Goal: Use online tool/utility: Utilize a website feature to perform a specific function

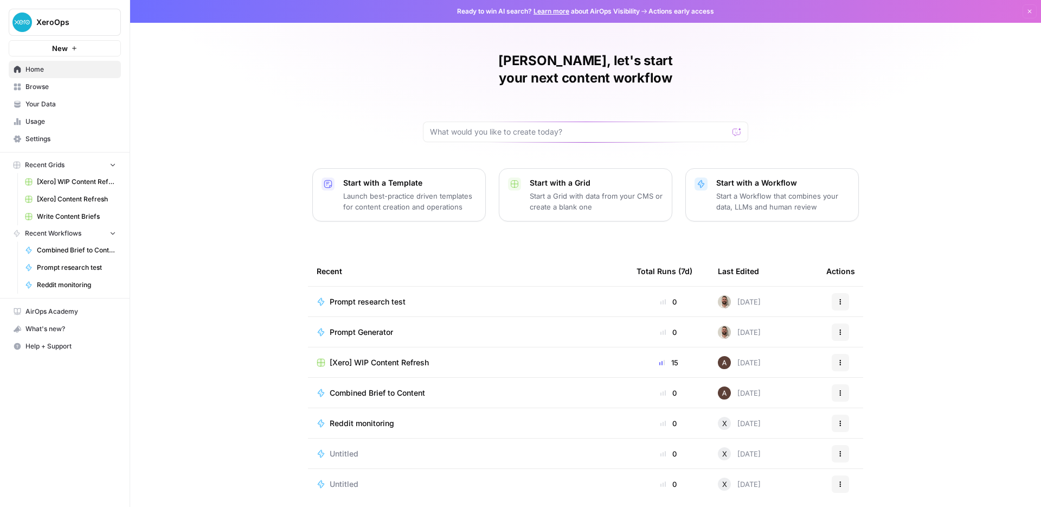
click at [251, 210] on div "[PERSON_NAME], let's start your next content workflow Start with a Template Lau…" at bounding box center [585, 258] width 911 height 516
click at [35, 82] on span "Browse" at bounding box center [70, 87] width 91 height 10
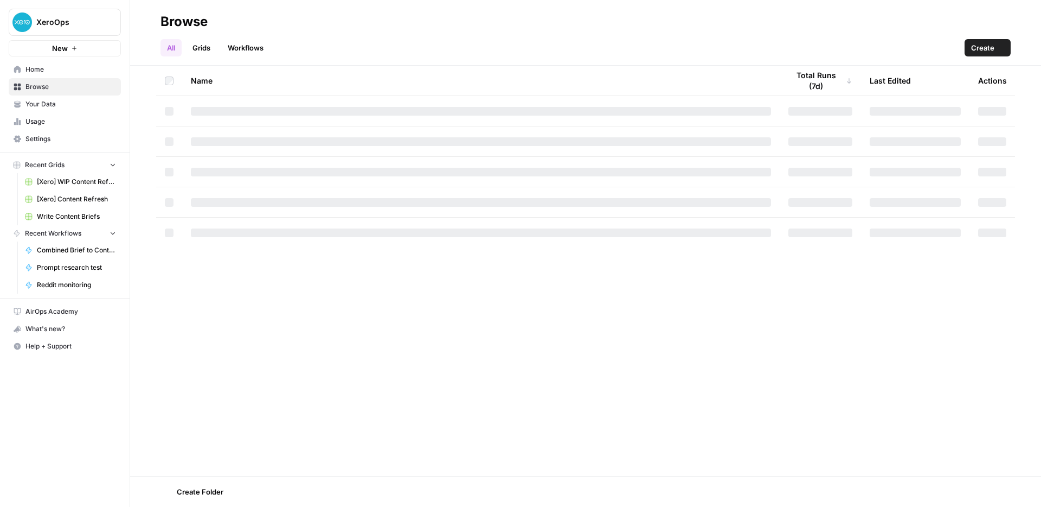
click at [35, 85] on span "Browse" at bounding box center [70, 87] width 91 height 10
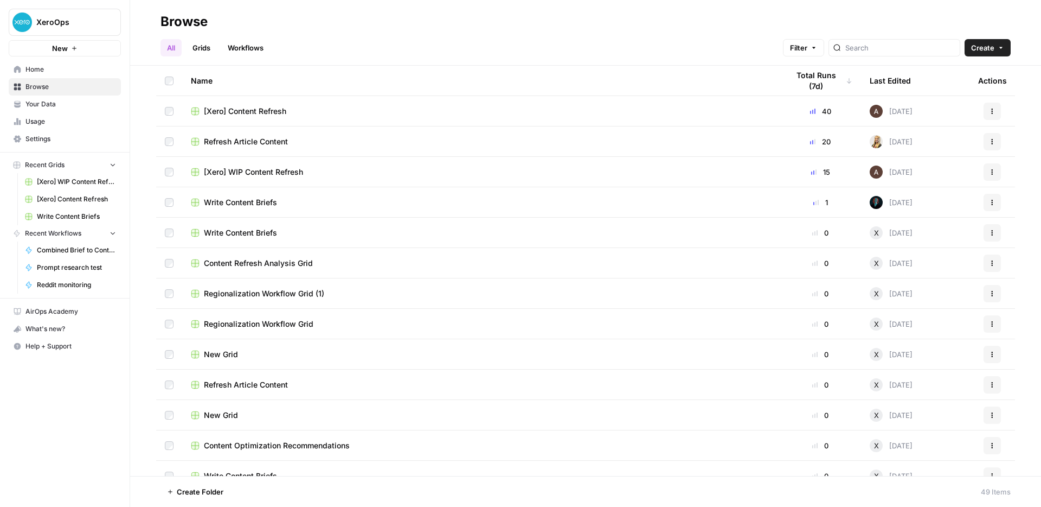
click at [245, 51] on link "Workflows" at bounding box center [245, 47] width 49 height 17
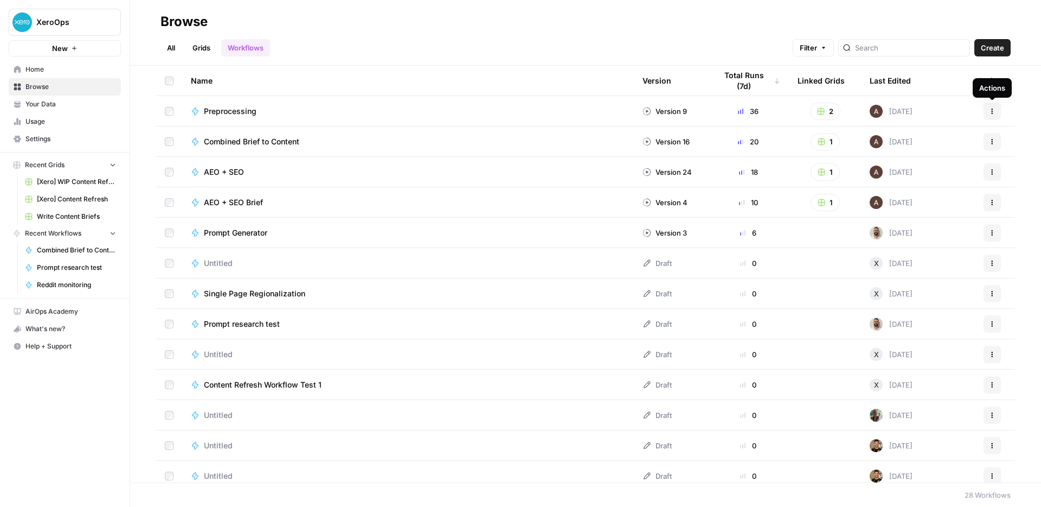
click at [868, 56] on header "Browse All Grids Workflows Filter Create" at bounding box center [585, 33] width 911 height 66
click at [834, 52] on button "Filter" at bounding box center [813, 47] width 41 height 17
click at [834, 48] on button "Filter" at bounding box center [813, 47] width 41 height 17
click at [990, 114] on button "Actions" at bounding box center [992, 111] width 17 height 17
click at [989, 112] on icon "button" at bounding box center [992, 111] width 7 height 7
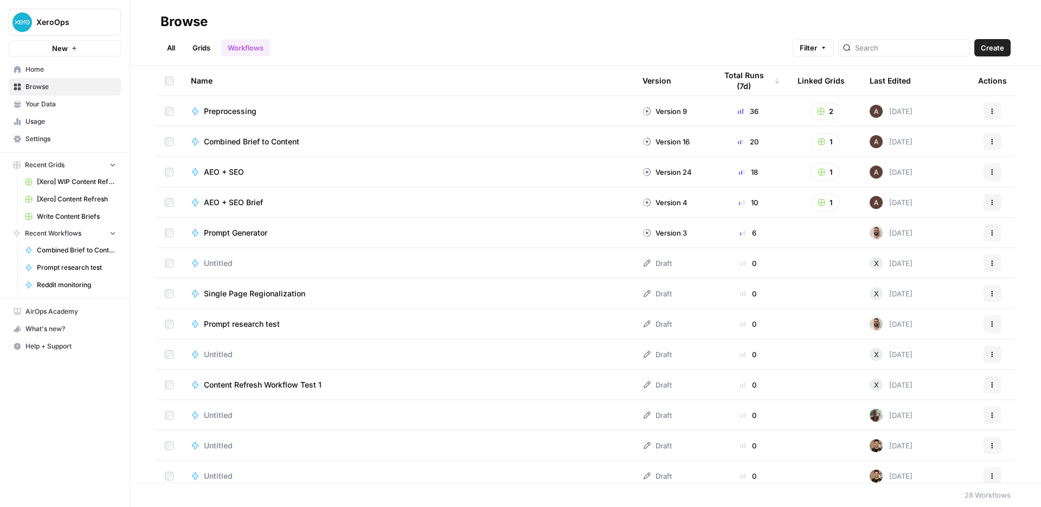
click at [309, 49] on div "All Grids Workflows Filter Create" at bounding box center [586, 43] width 850 height 26
click at [68, 209] on link "Write Content Briefs" at bounding box center [70, 216] width 101 height 17
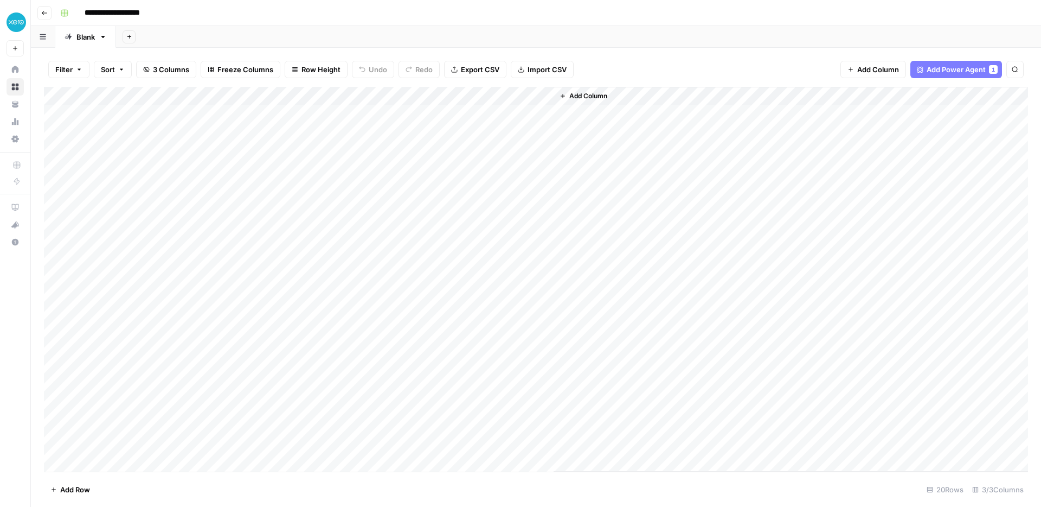
click at [45, 11] on icon "button" at bounding box center [44, 13] width 7 height 7
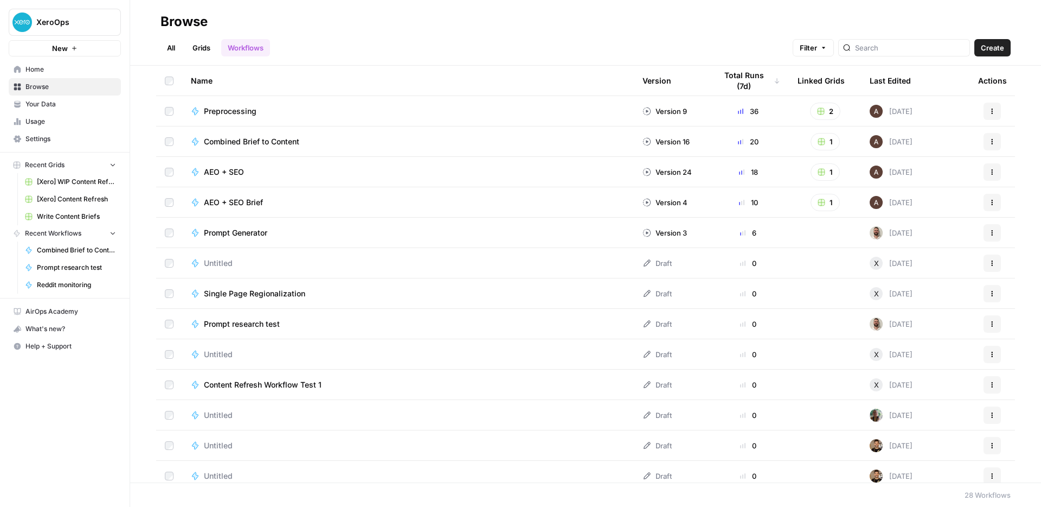
click at [212, 49] on link "Grids" at bounding box center [201, 47] width 31 height 17
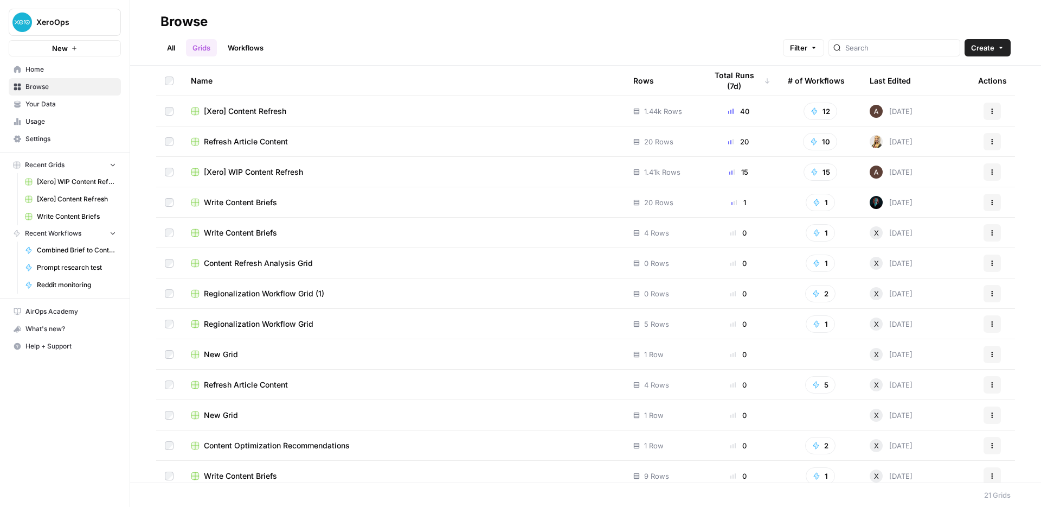
click at [252, 143] on span "Refresh Article Content" at bounding box center [246, 141] width 84 height 11
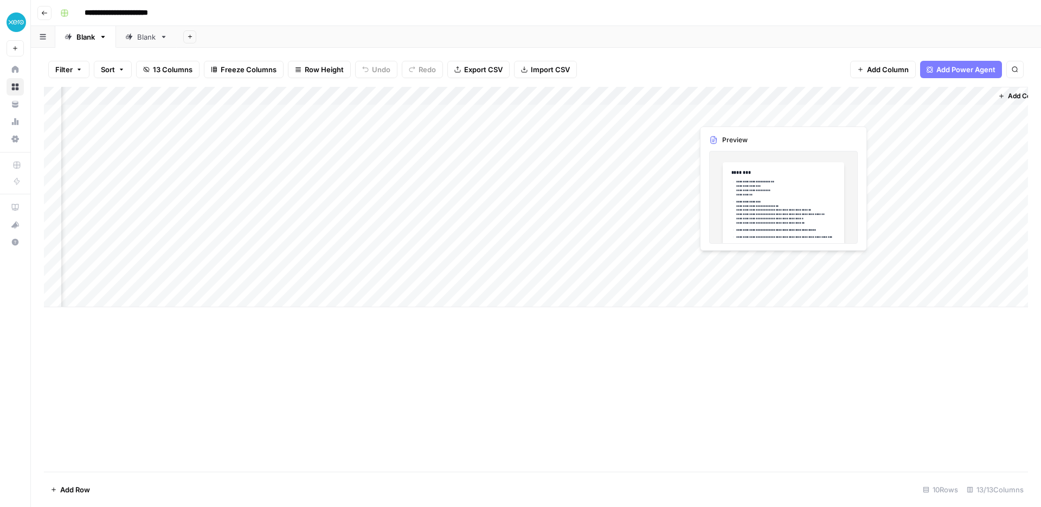
scroll to position [0, 747]
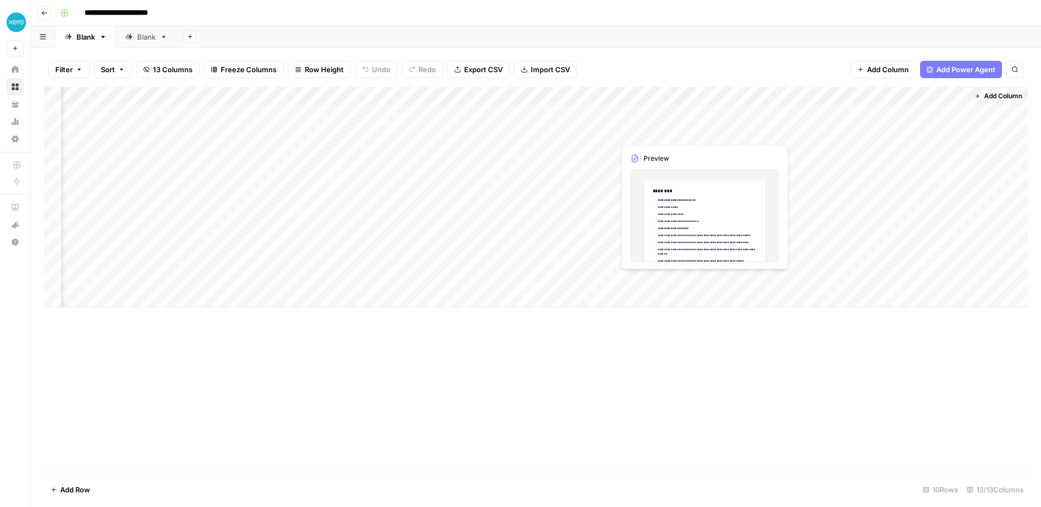
click at [658, 134] on div "Add Column" at bounding box center [536, 197] width 984 height 220
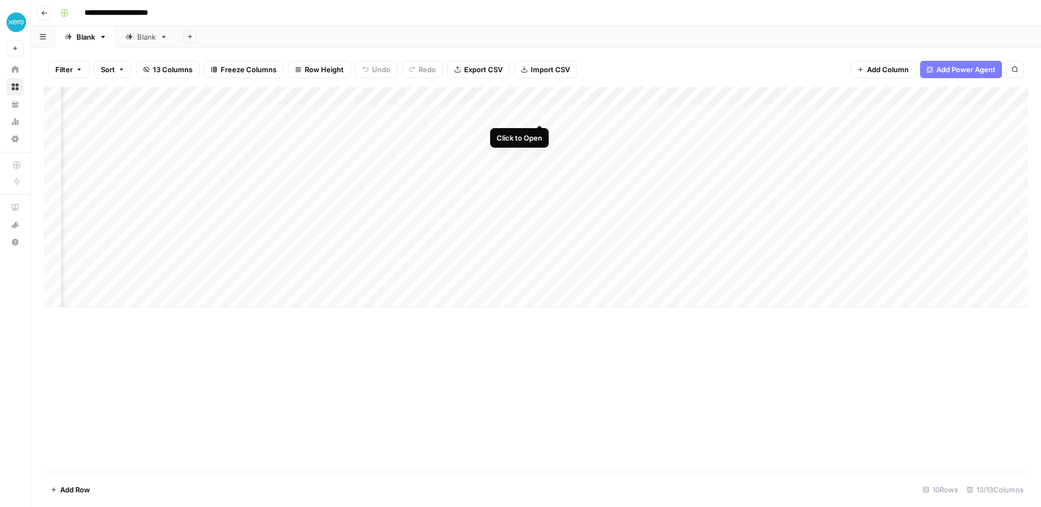
click at [542, 114] on div "Add Column" at bounding box center [536, 197] width 984 height 220
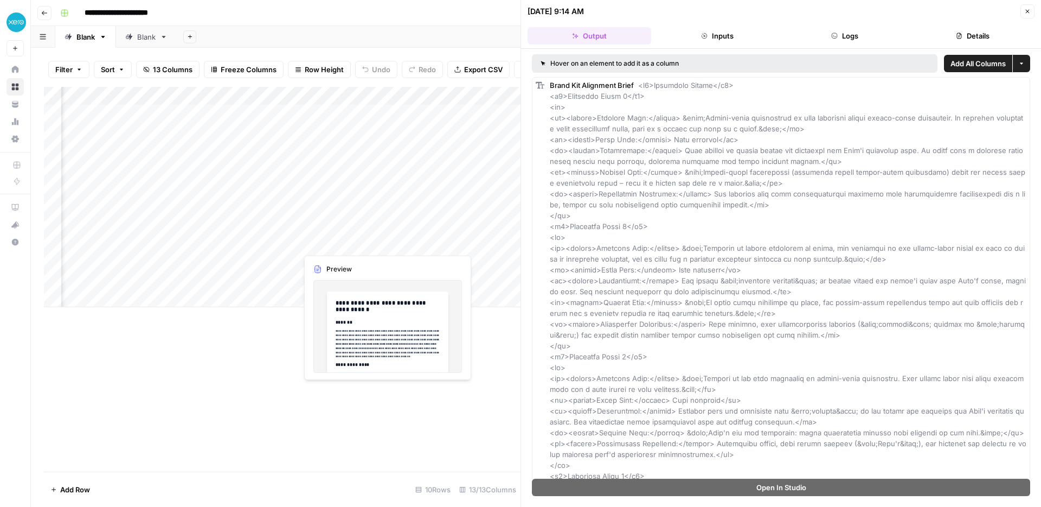
scroll to position [0, 396]
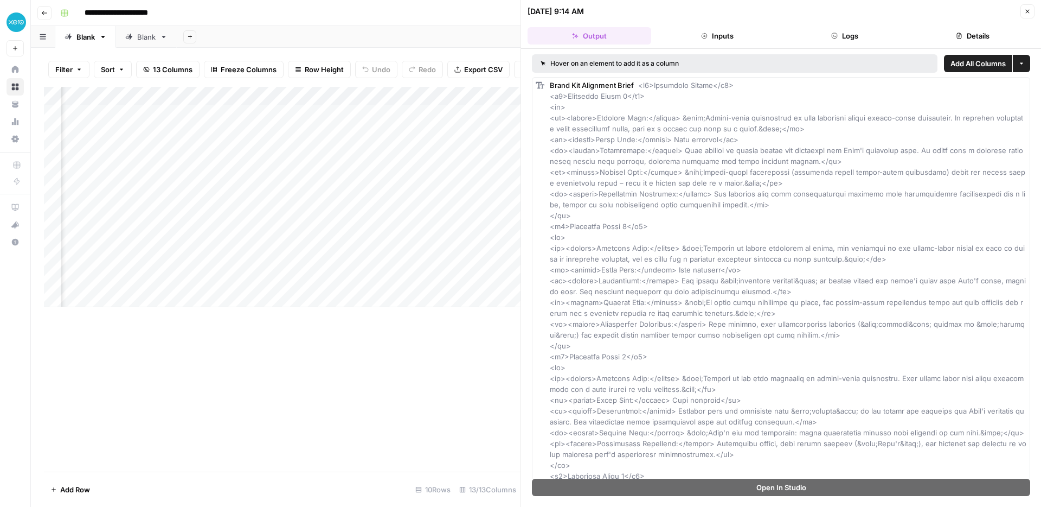
click at [1032, 2] on header "[DATE] 9:14 AM Close Output Inputs Logs Details" at bounding box center [781, 24] width 520 height 49
click at [1032, 9] on button "Close" at bounding box center [1028, 11] width 14 height 14
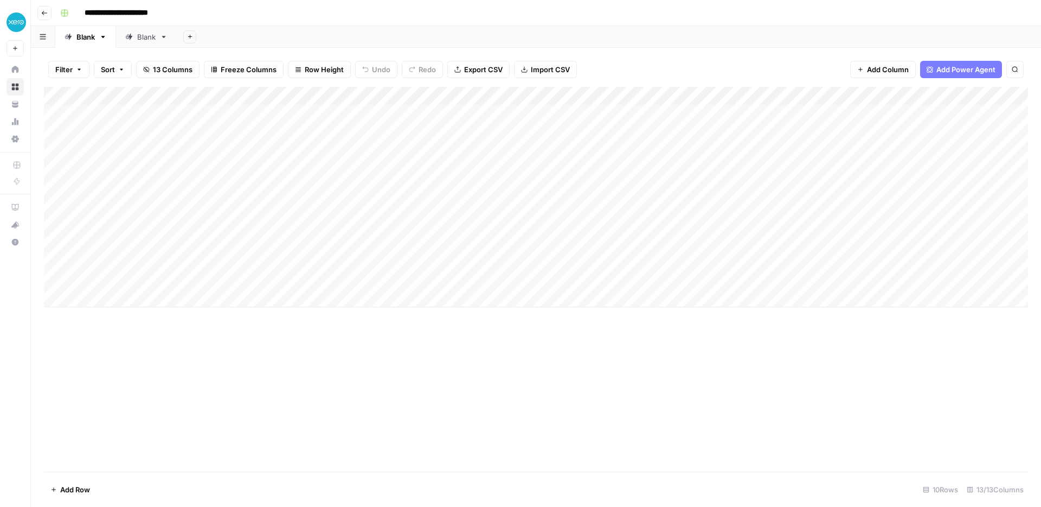
click at [150, 39] on div "Blank" at bounding box center [146, 36] width 18 height 11
click at [749, 96] on div "Add Column" at bounding box center [536, 197] width 984 height 220
click at [785, 63] on div "Filter Sort 18 Columns Freeze Columns Row Height Undo Redo Export CSV Import CS…" at bounding box center [536, 69] width 984 height 35
click at [781, 52] on div "Filter Sort 18 Columns Freeze Columns Row Height Undo Redo Export CSV Import CS…" at bounding box center [536, 69] width 984 height 35
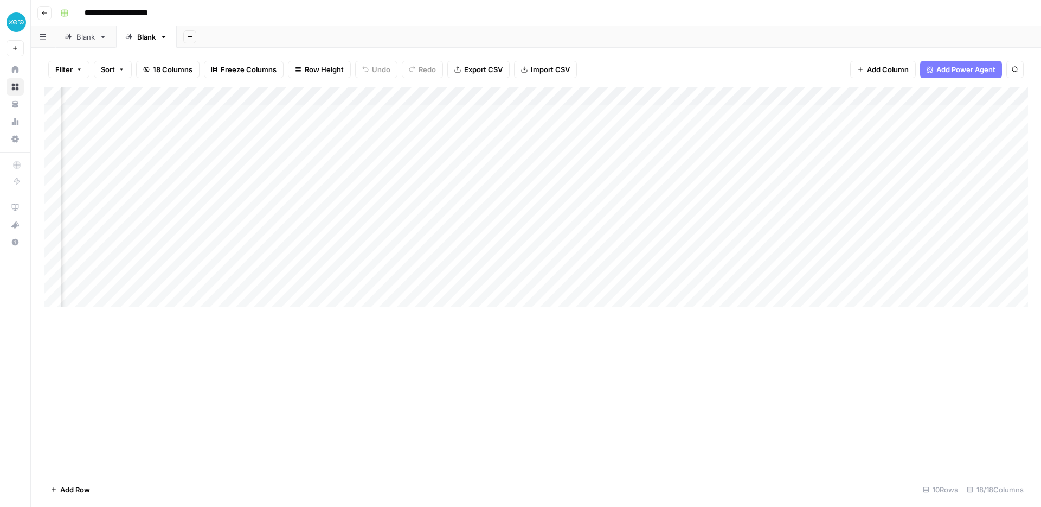
click at [302, 114] on div "Add Column" at bounding box center [536, 197] width 984 height 220
click at [340, 111] on div "Add Column" at bounding box center [536, 197] width 984 height 220
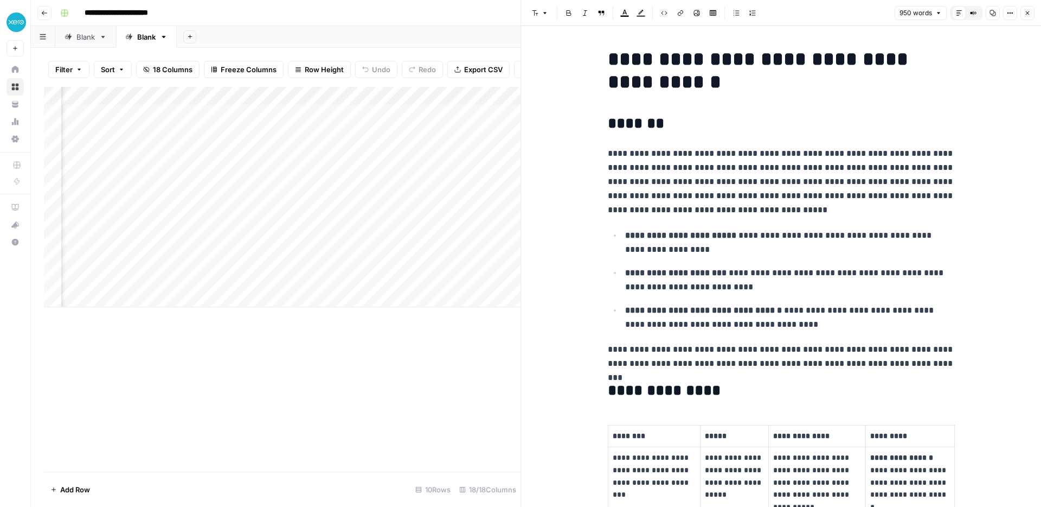
click at [1025, 12] on icon "button" at bounding box center [1027, 13] width 7 height 7
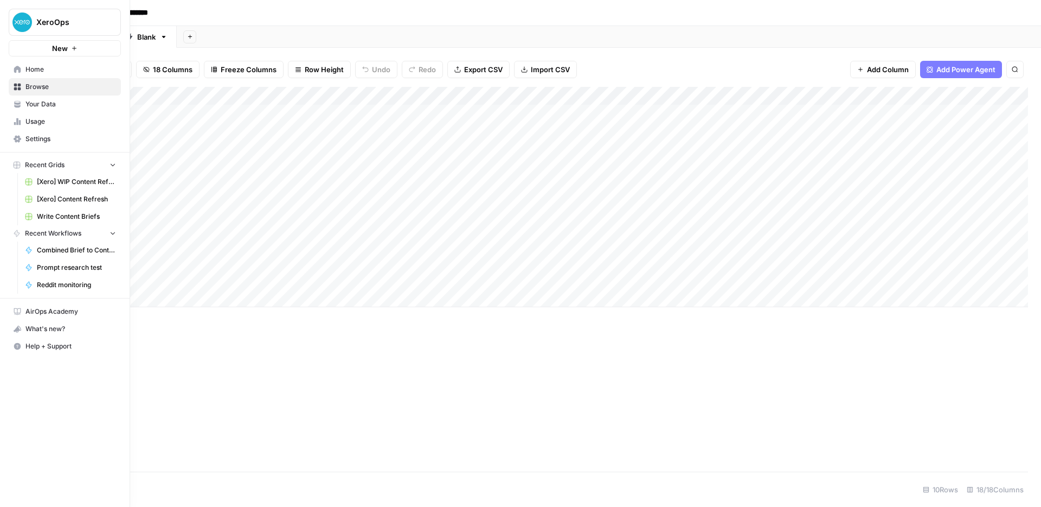
click at [20, 87] on icon at bounding box center [18, 87] width 8 height 8
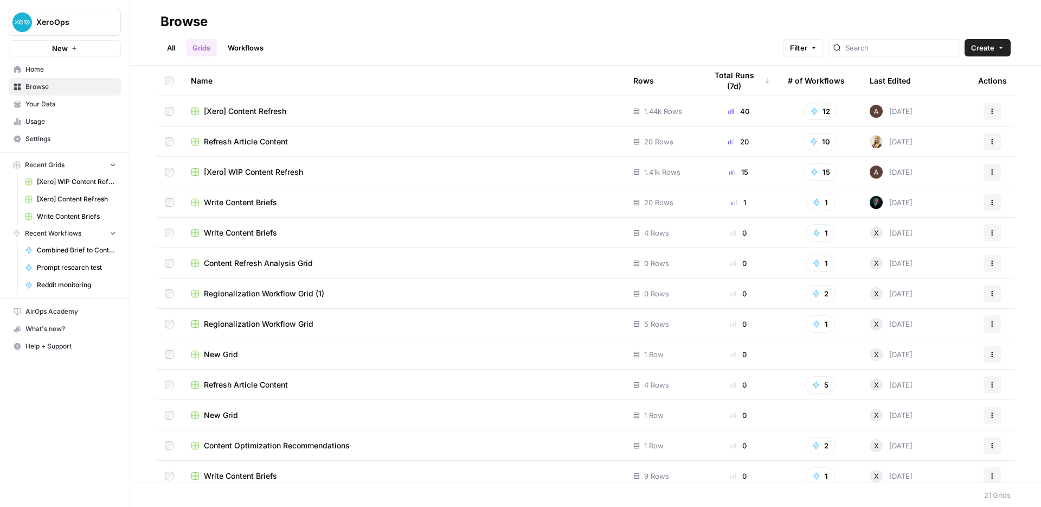
click at [50, 68] on span "Home" at bounding box center [70, 70] width 91 height 10
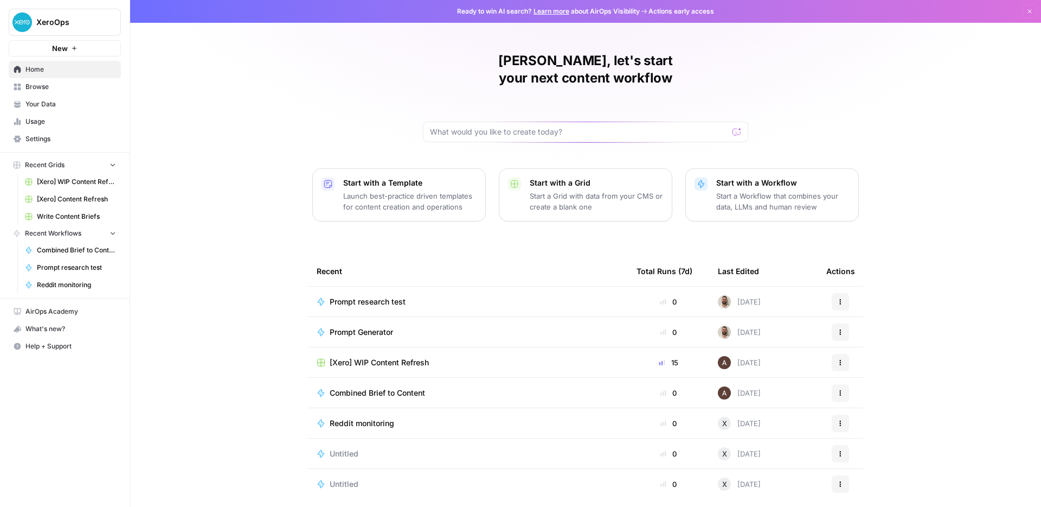
click at [372, 326] on span "Prompt Generator" at bounding box center [361, 331] width 63 height 11
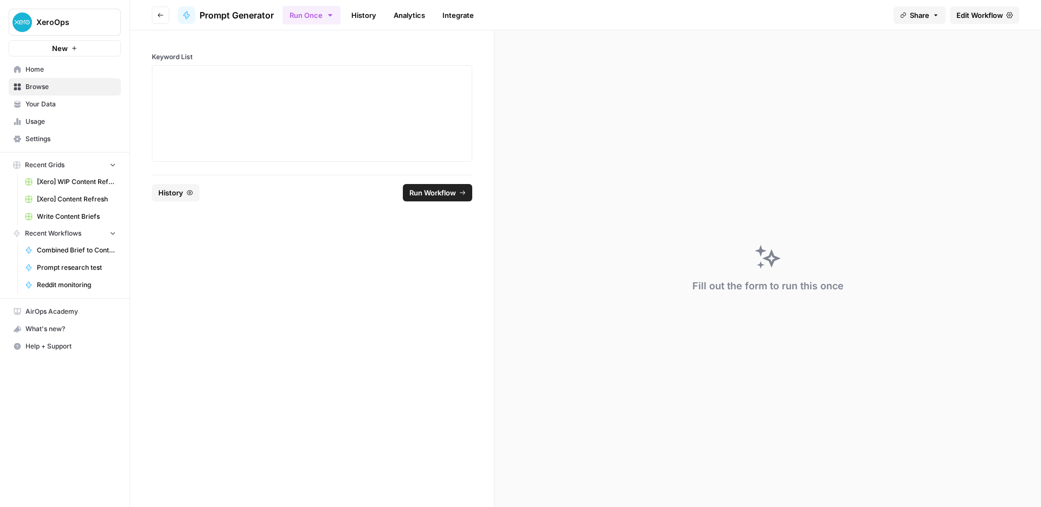
click at [975, 10] on span "Edit Workflow" at bounding box center [980, 15] width 47 height 11
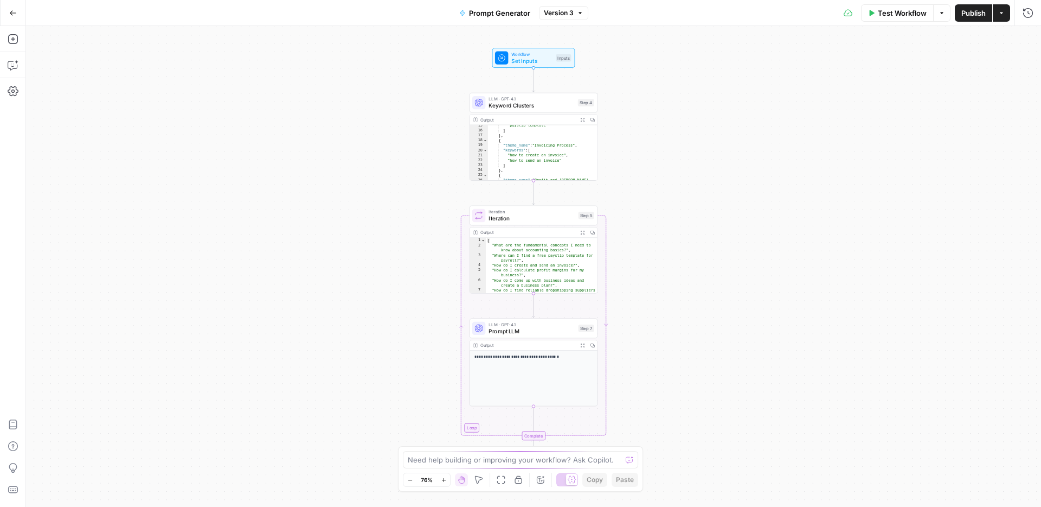
scroll to position [273, 0]
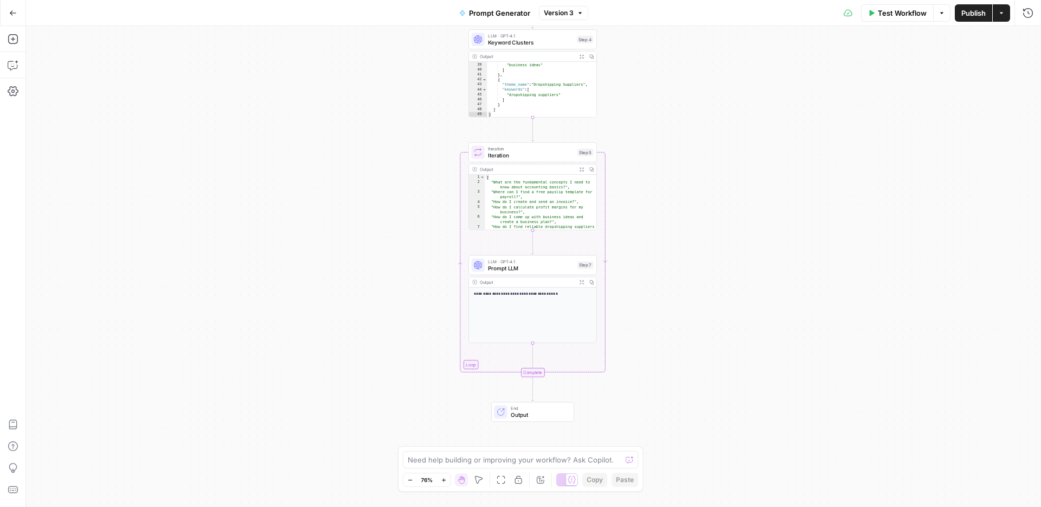
click at [16, 12] on span "Go Back" at bounding box center [16, 12] width 1 height 1
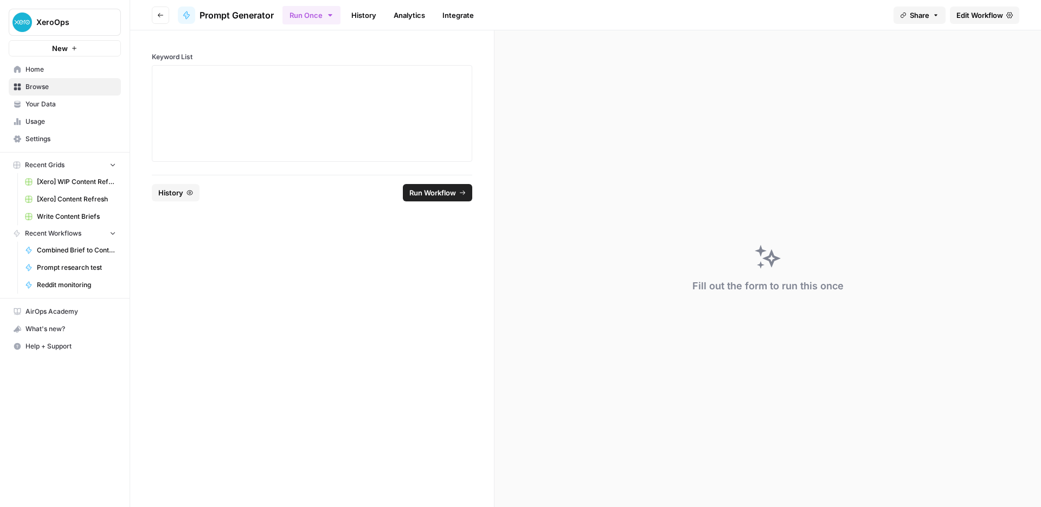
click at [150, 10] on header "Go back Prompt Generator Run Once History Analytics Integrate Share Edit Workfl…" at bounding box center [585, 15] width 911 height 30
click at [159, 18] on button "Go back" at bounding box center [160, 15] width 17 height 17
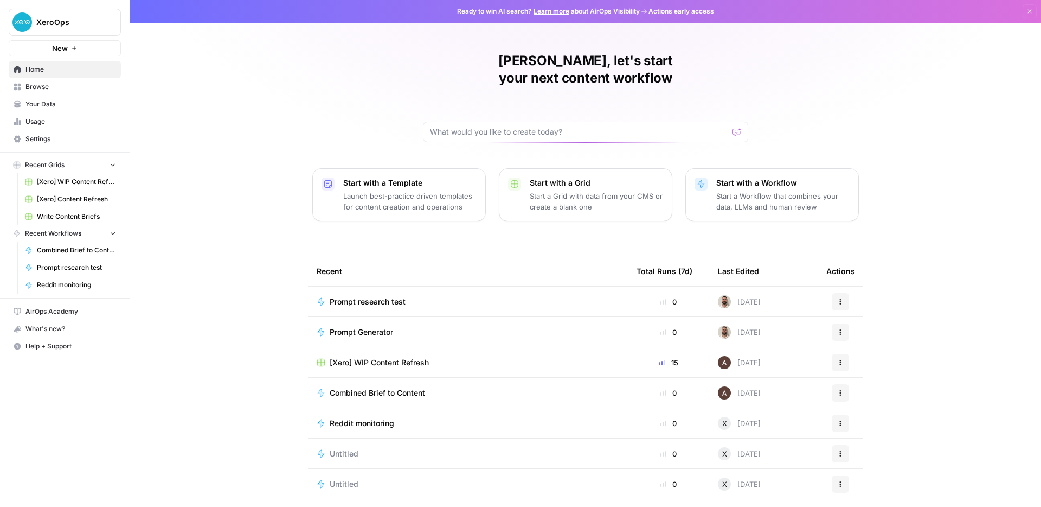
click at [387, 289] on td "Prompt research test" at bounding box center [468, 301] width 320 height 30
click at [386, 296] on span "Prompt research test" at bounding box center [368, 301] width 76 height 11
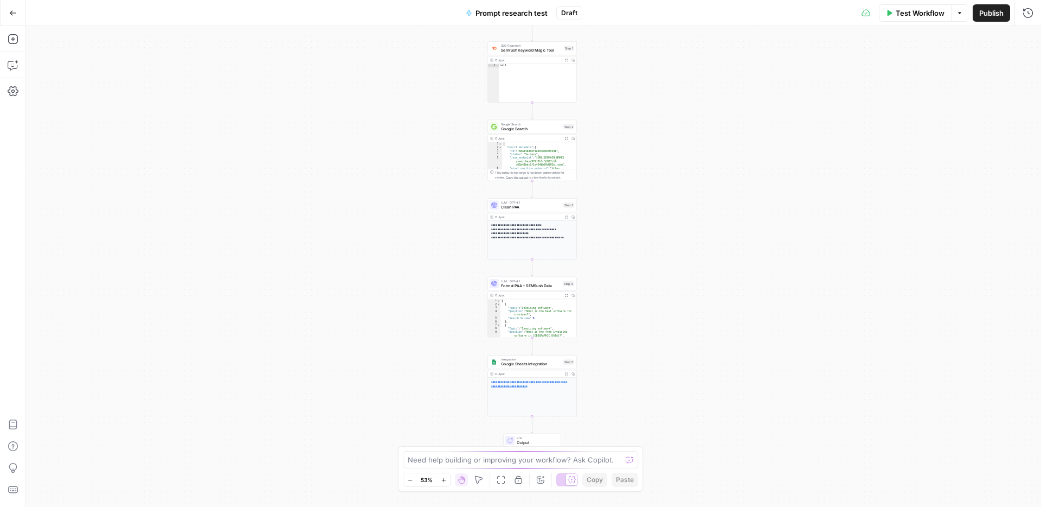
click at [533, 397] on div "**********" at bounding box center [532, 396] width 89 height 39
click at [534, 358] on span "Integration" at bounding box center [531, 359] width 60 height 5
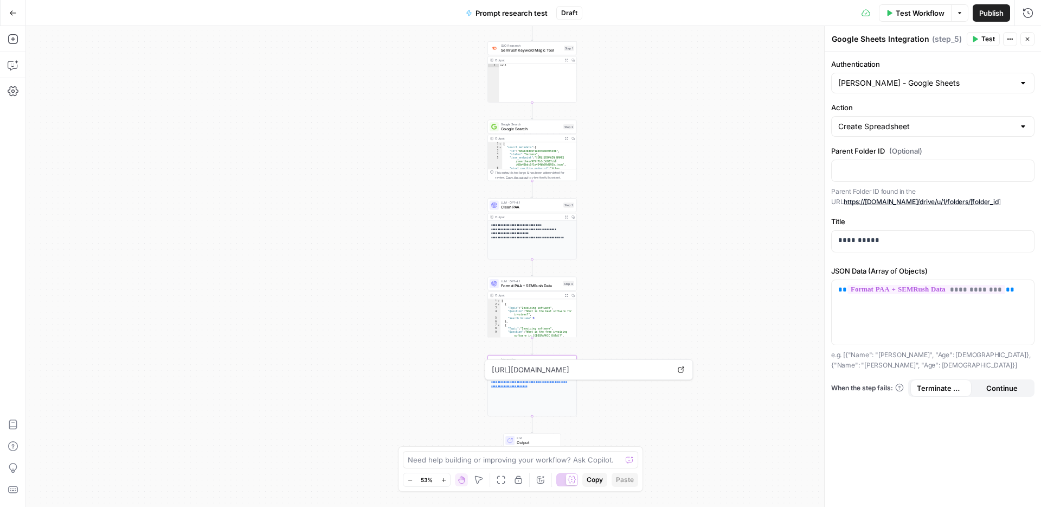
click at [889, 135] on div "Create Spreadsheet" at bounding box center [932, 126] width 203 height 21
click at [889, 126] on input "Action" at bounding box center [926, 126] width 176 height 11
type input "Create Spreadsheet"
click at [895, 104] on label "Action" at bounding box center [932, 107] width 203 height 11
click at [895, 121] on input "Create Spreadsheet" at bounding box center [926, 126] width 176 height 11
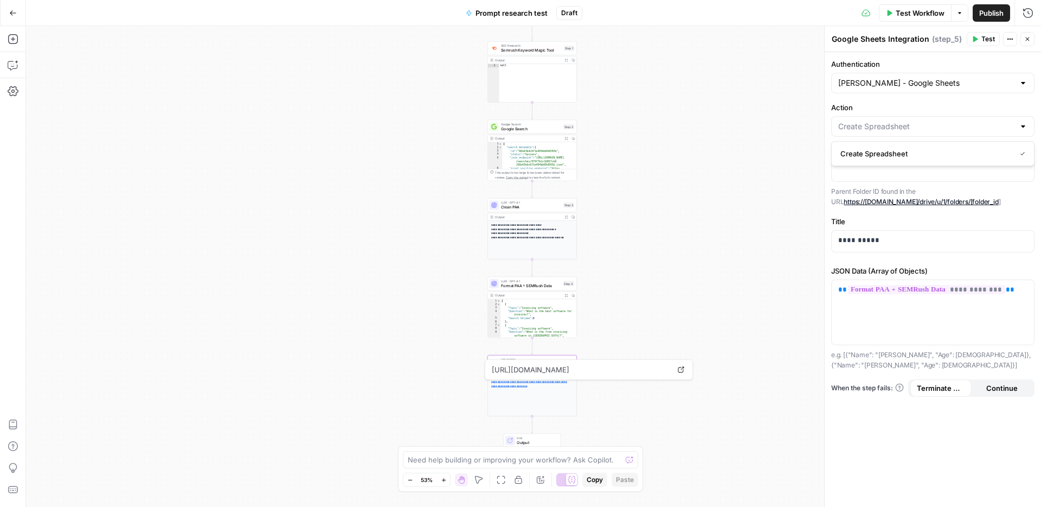
type input "Create Spreadsheet"
click at [891, 115] on div "Action Create Spreadsheet" at bounding box center [932, 119] width 203 height 35
click at [891, 112] on label "Action" at bounding box center [932, 107] width 203 height 11
click at [891, 121] on input "Create Spreadsheet" at bounding box center [926, 126] width 176 height 11
type input "Create Spreadsheet"
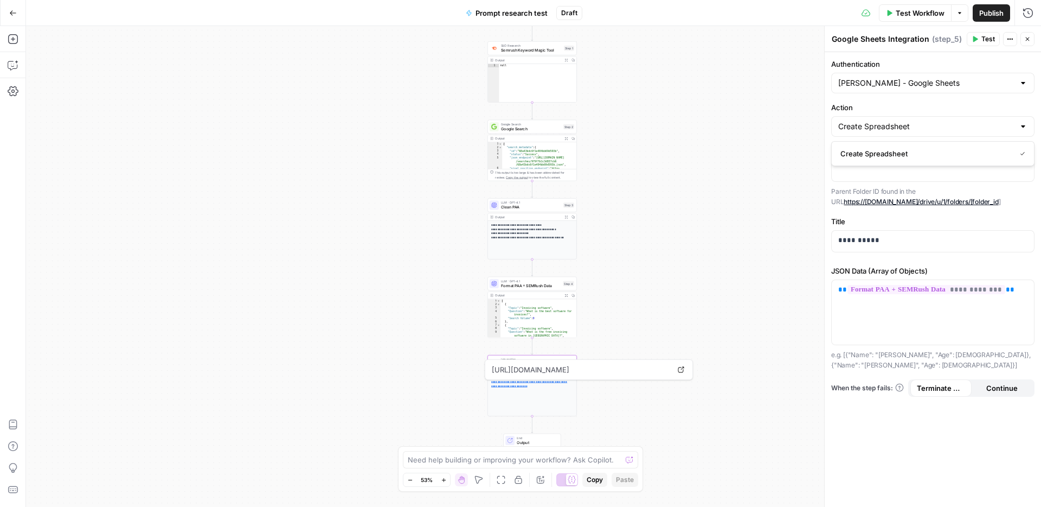
click at [633, 247] on div "Workflow Set Inputs Inputs SEO Research Semrush Keyword Magic Tool Step 1 Outpu…" at bounding box center [533, 266] width 1015 height 481
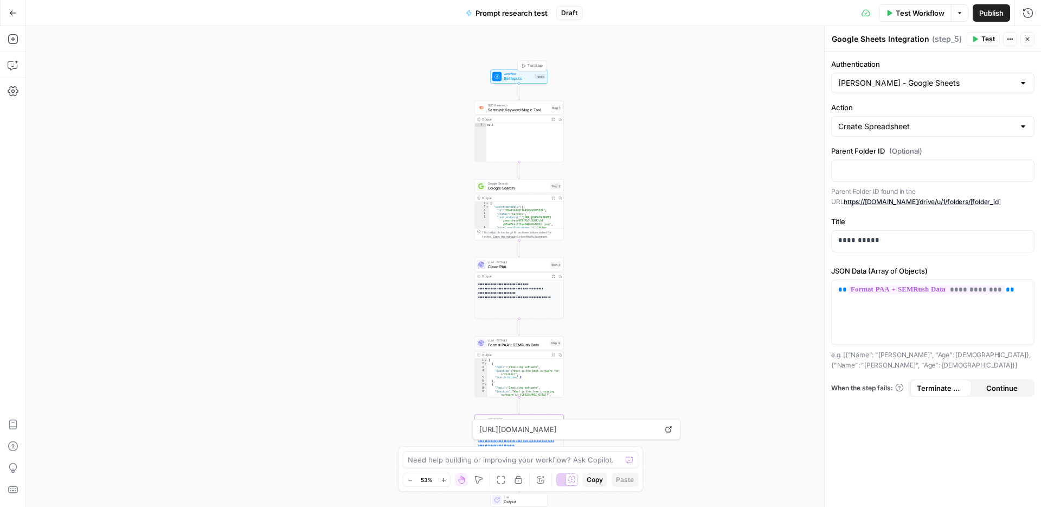
click at [503, 78] on div "Workflow Set Inputs Inputs Test Step" at bounding box center [518, 77] width 53 height 10
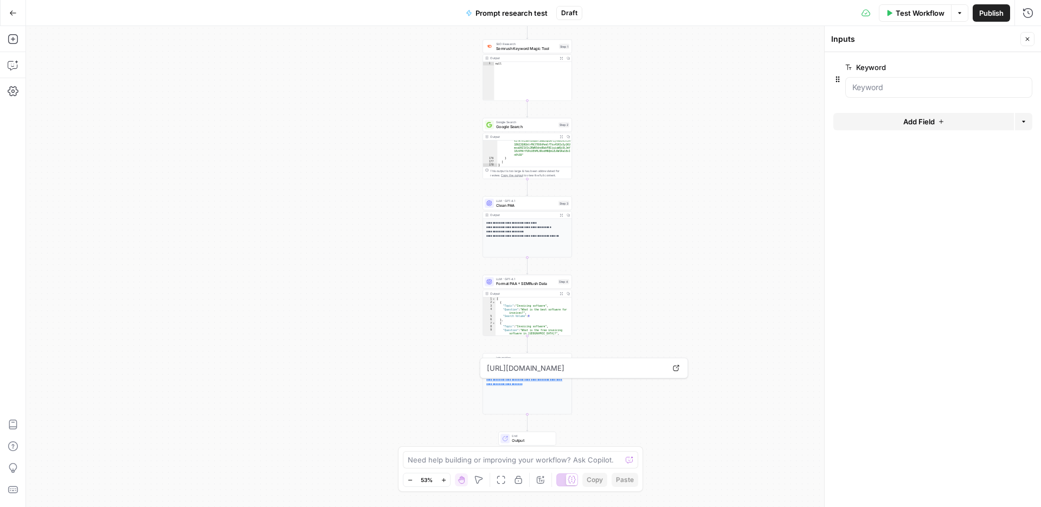
scroll to position [97, 0]
click at [702, 289] on div "Workflow Set Inputs Inputs SEO Research Semrush Keyword Magic Tool Step 1 Outpu…" at bounding box center [533, 266] width 1015 height 481
click at [683, 300] on div "Workflow Set Inputs Inputs SEO Research Semrush Keyword Magic Tool Step 1 Outpu…" at bounding box center [533, 266] width 1015 height 481
click at [665, 301] on div "Workflow Set Inputs Inputs SEO Research Semrush Keyword Magic Tool Step 1 Outpu…" at bounding box center [533, 266] width 1015 height 481
click at [543, 281] on span "Format PAA + SEMRush Data" at bounding box center [526, 283] width 60 height 6
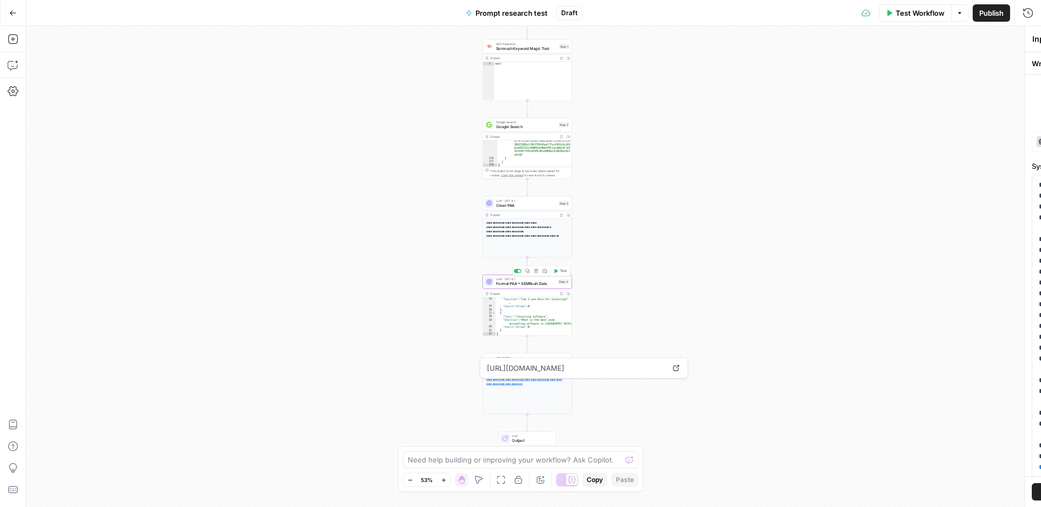
type textarea "Format PAA + SEMRush Data"
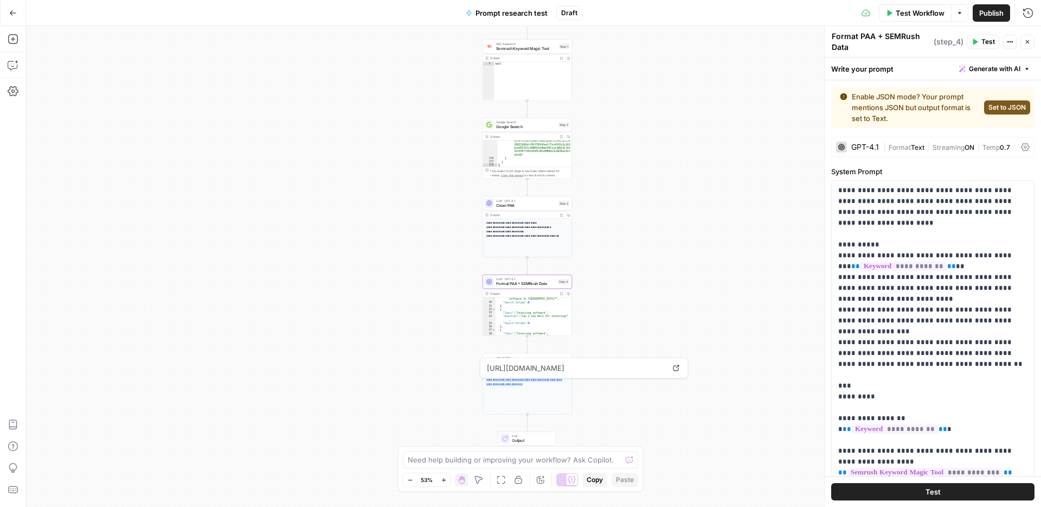
scroll to position [64, 0]
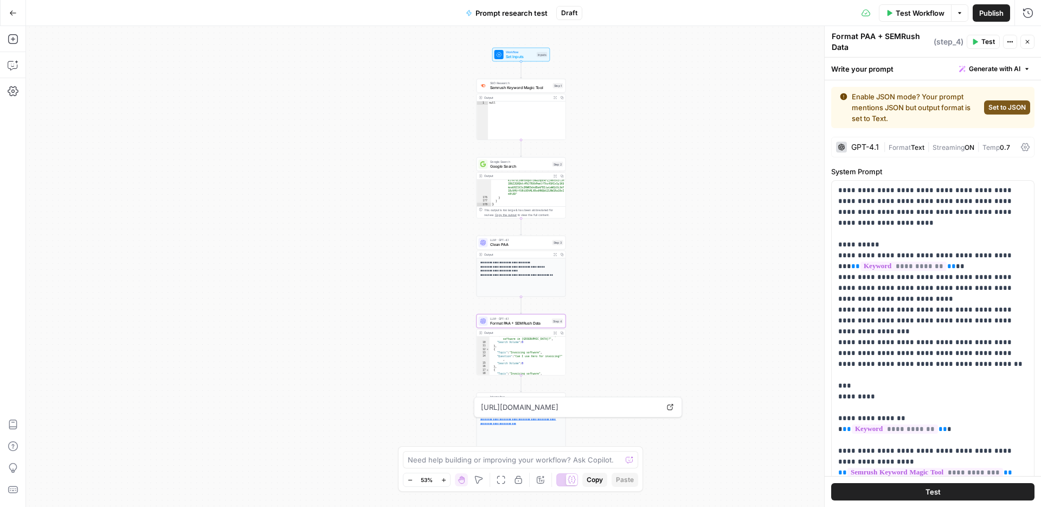
click at [537, 84] on span "SEO Research" at bounding box center [520, 83] width 61 height 5
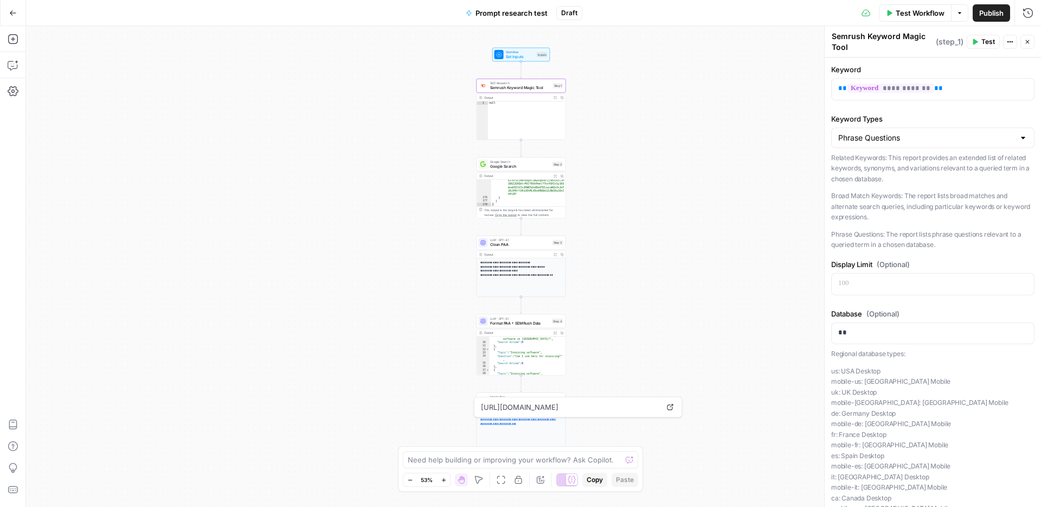
click at [522, 170] on div "Google Search Google Search Step 2 Copy step Delete step Edit Note Test" at bounding box center [521, 164] width 89 height 14
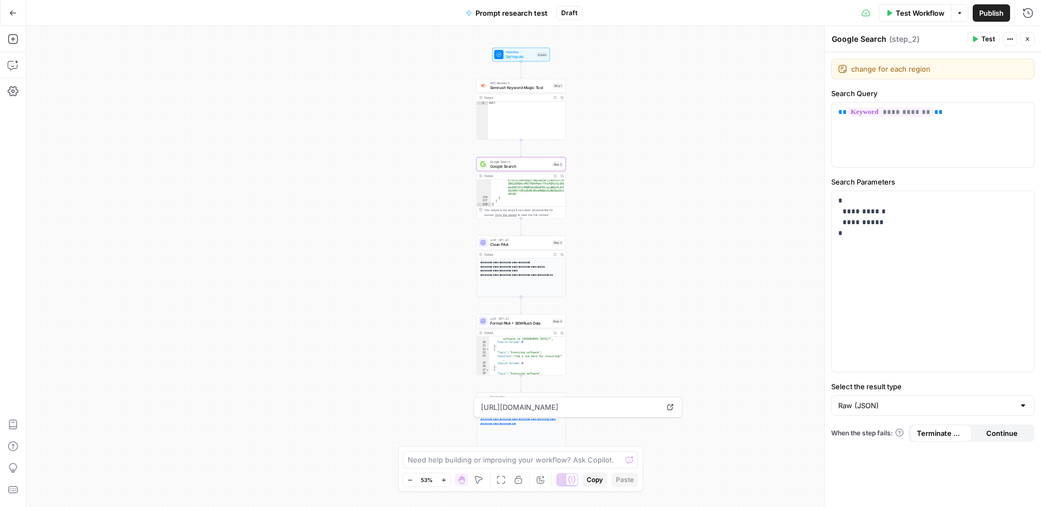
click at [524, 246] on span "Clean PAA" at bounding box center [520, 244] width 60 height 6
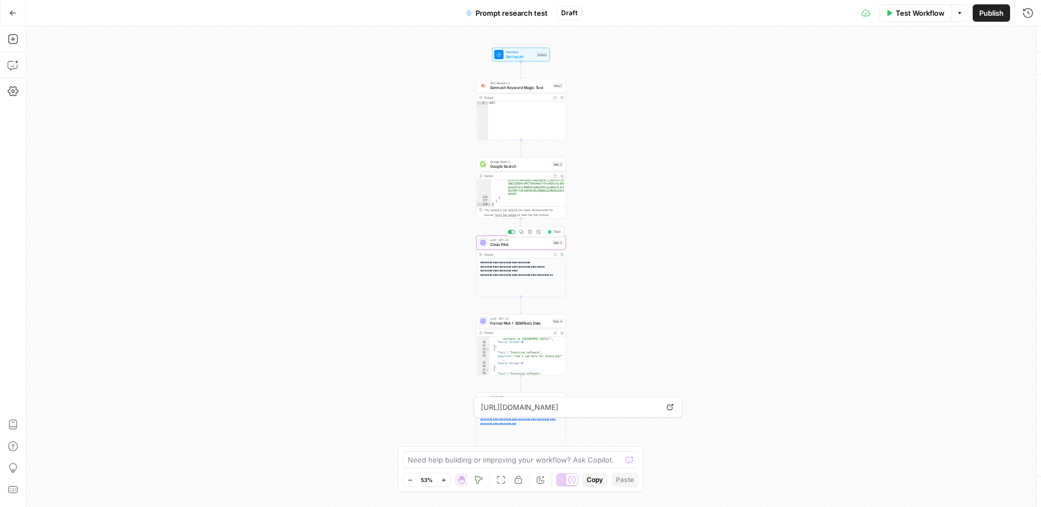
type textarea "Clean PAA"
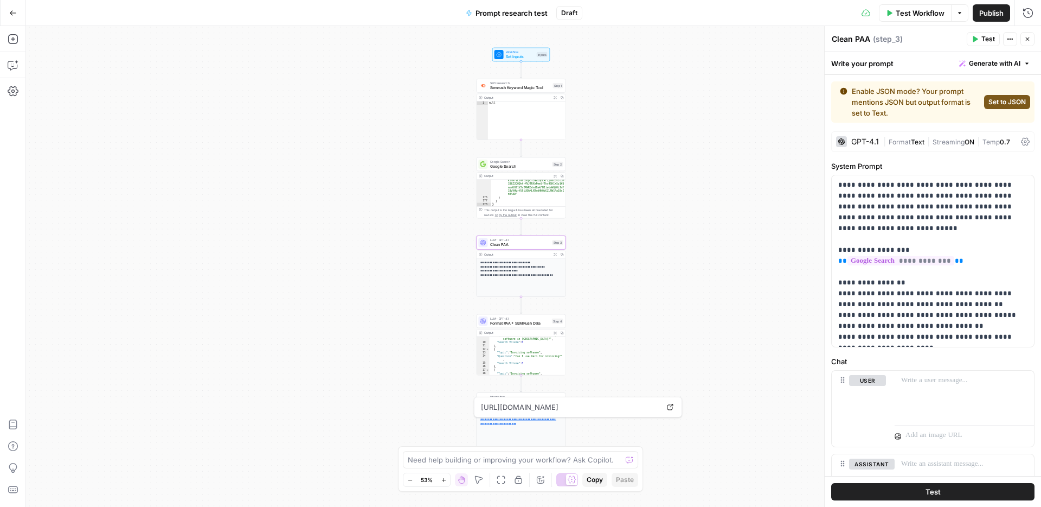
click at [519, 318] on span "LLM · GPT-4.1" at bounding box center [520, 318] width 60 height 5
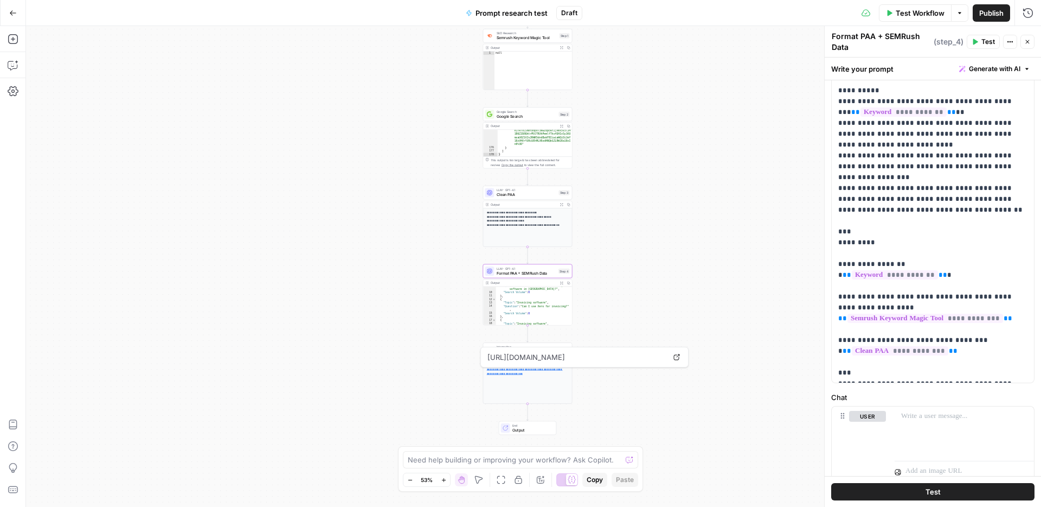
scroll to position [276, 0]
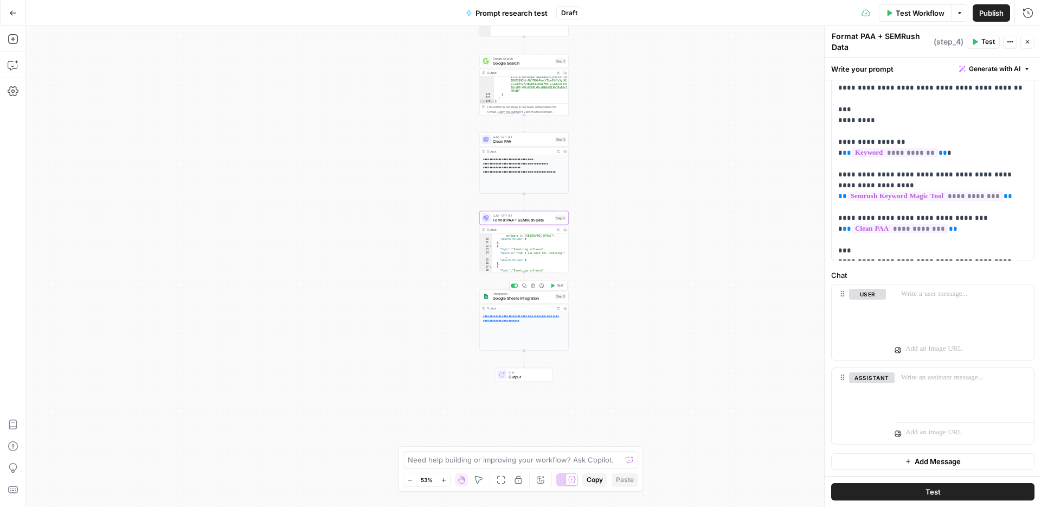
click at [518, 296] on span "Google Sheets Integration" at bounding box center [523, 298] width 60 height 6
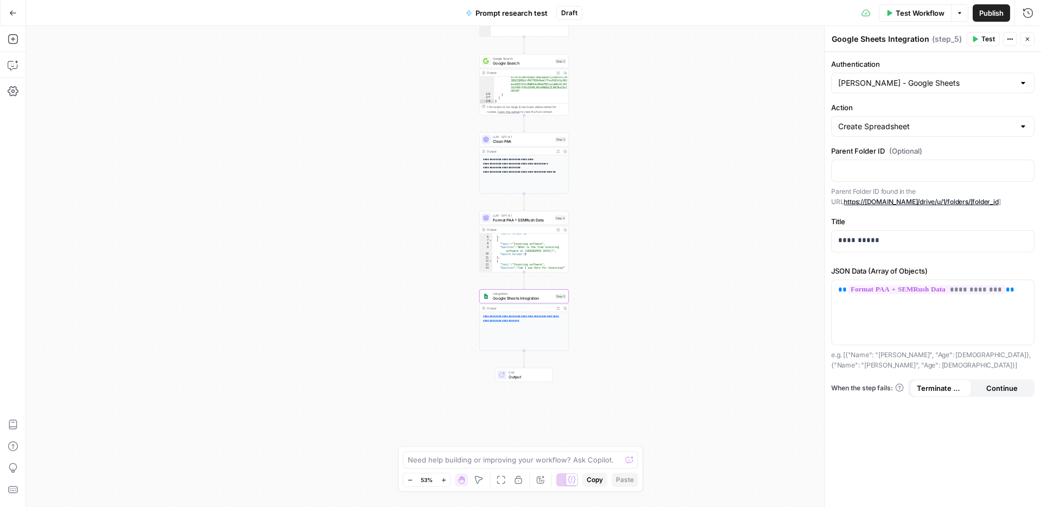
scroll to position [34, 0]
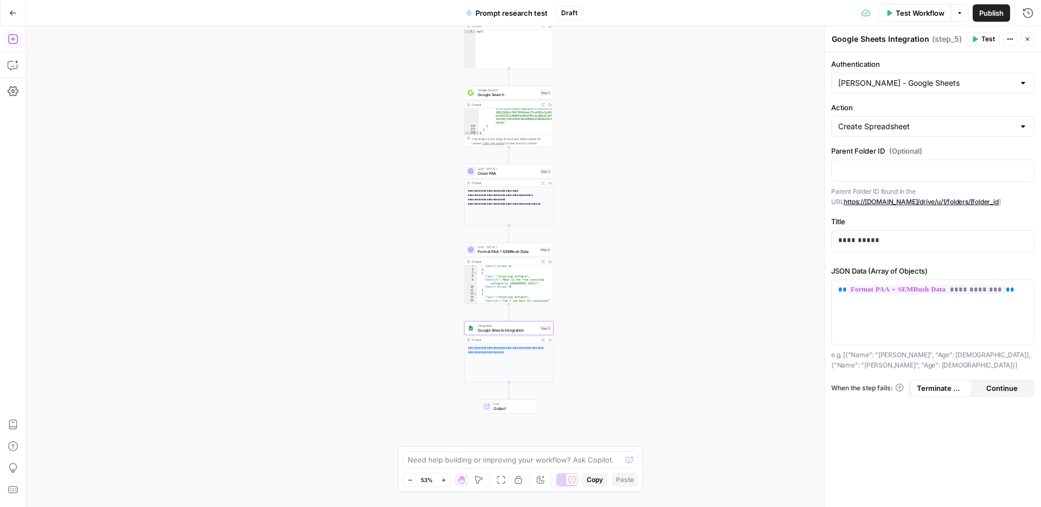
click at [14, 40] on icon "button" at bounding box center [13, 39] width 11 height 11
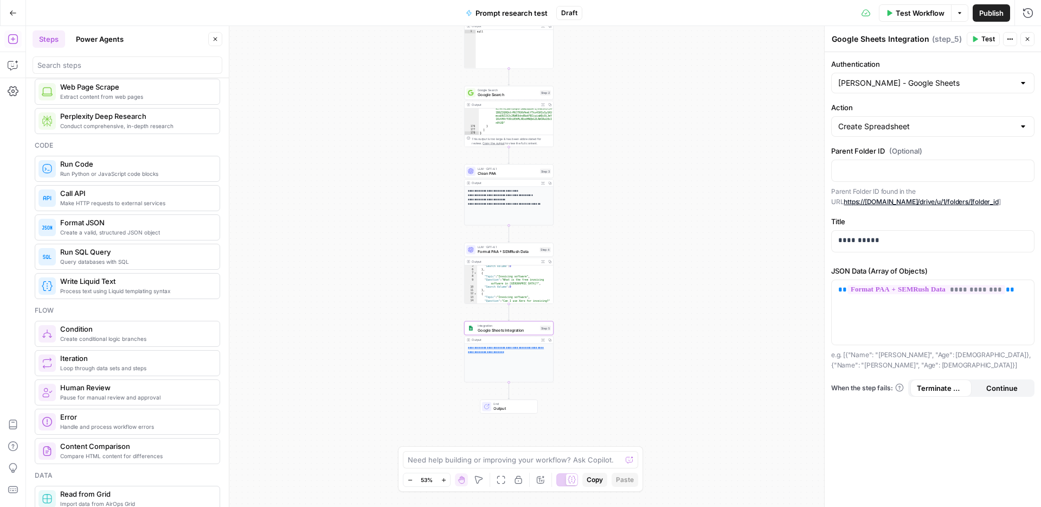
scroll to position [0, 0]
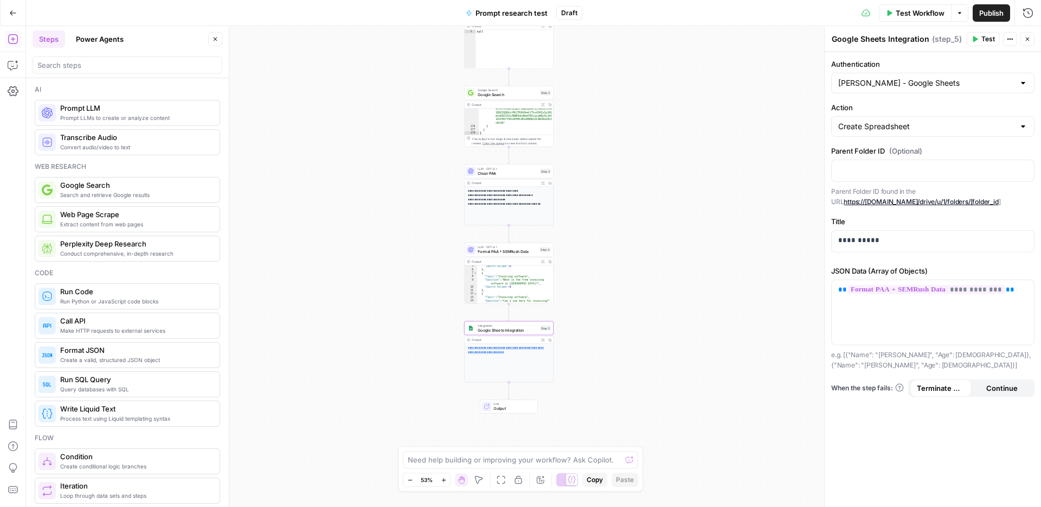
click at [120, 35] on button "Power Agents" at bounding box center [99, 38] width 61 height 17
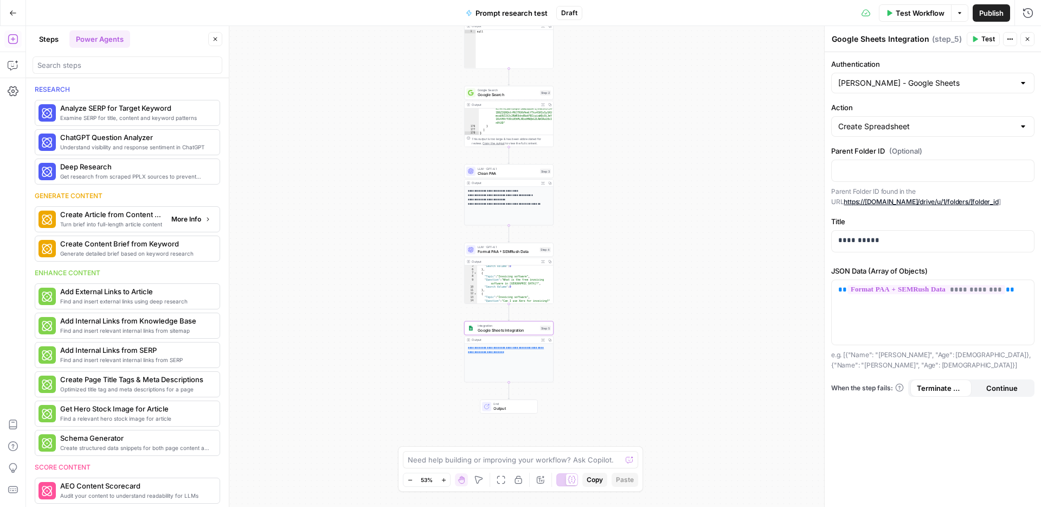
click at [110, 219] on span "Create Article from Content Brief" at bounding box center [111, 214] width 103 height 11
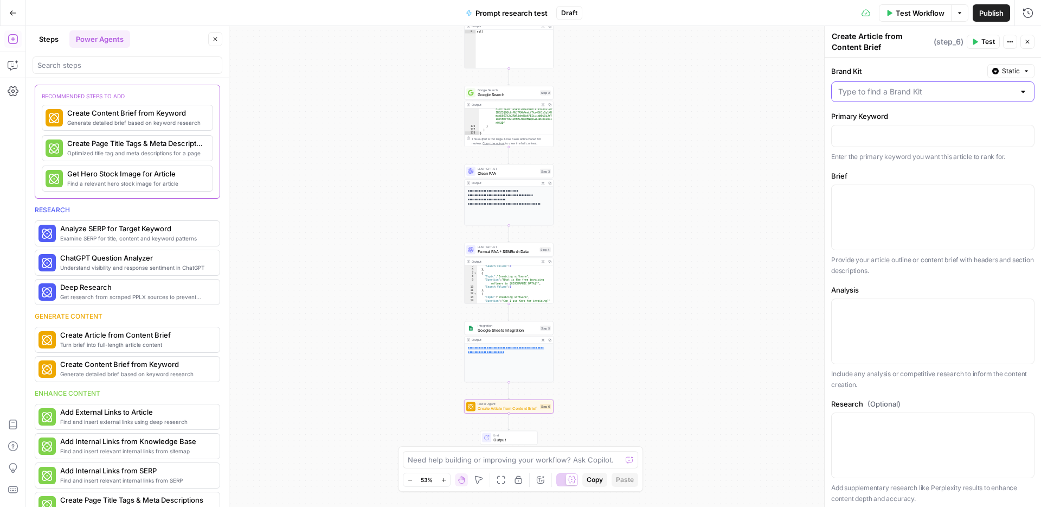
click at [892, 91] on input "Brand Kit" at bounding box center [926, 91] width 176 height 11
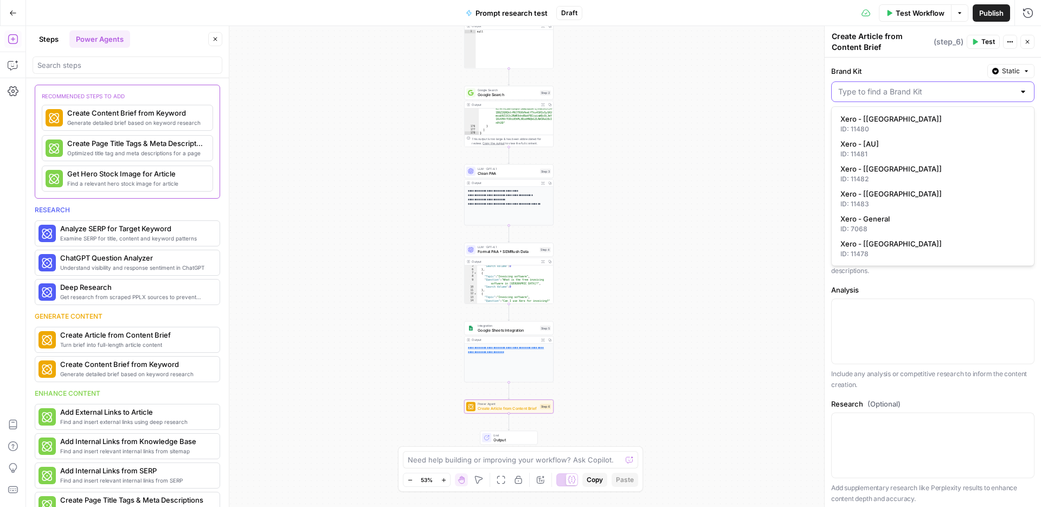
click at [892, 91] on input "Brand Kit" at bounding box center [926, 91] width 176 height 11
click at [798, 129] on div "Workflow Set Inputs Inputs SEO Research Semrush Keyword Magic Tool Step 1 Outpu…" at bounding box center [533, 266] width 1015 height 481
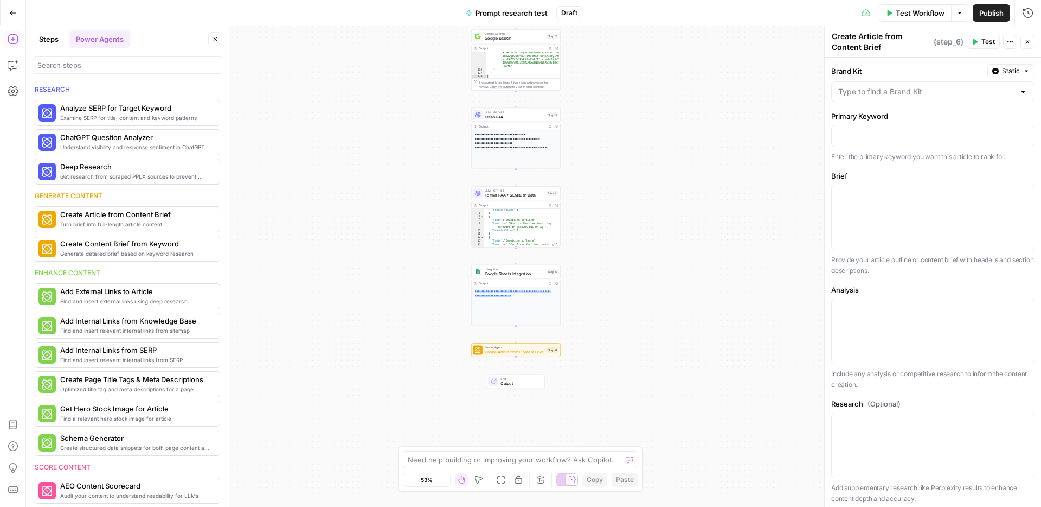
scroll to position [102, 0]
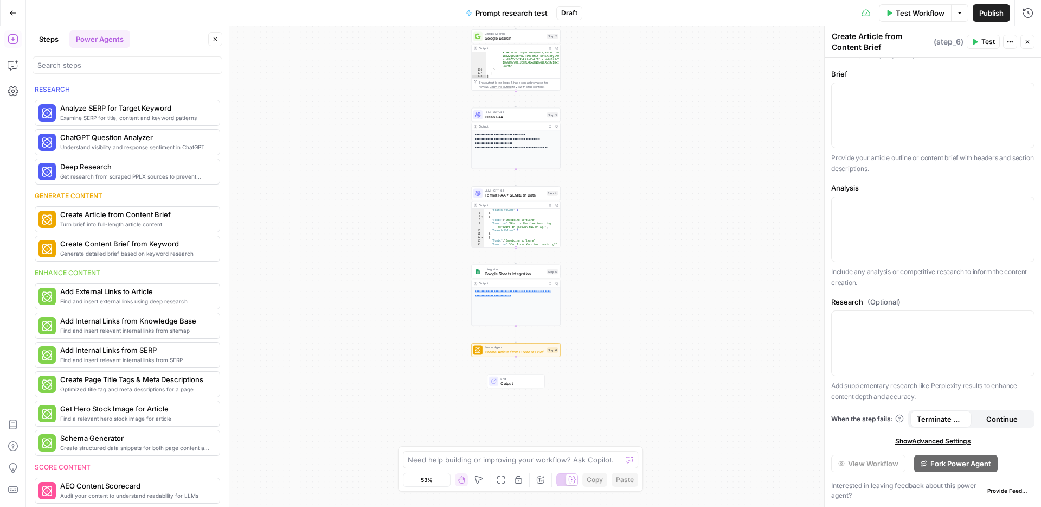
click at [494, 351] on span "Create Article from Content Brief" at bounding box center [515, 352] width 60 height 6
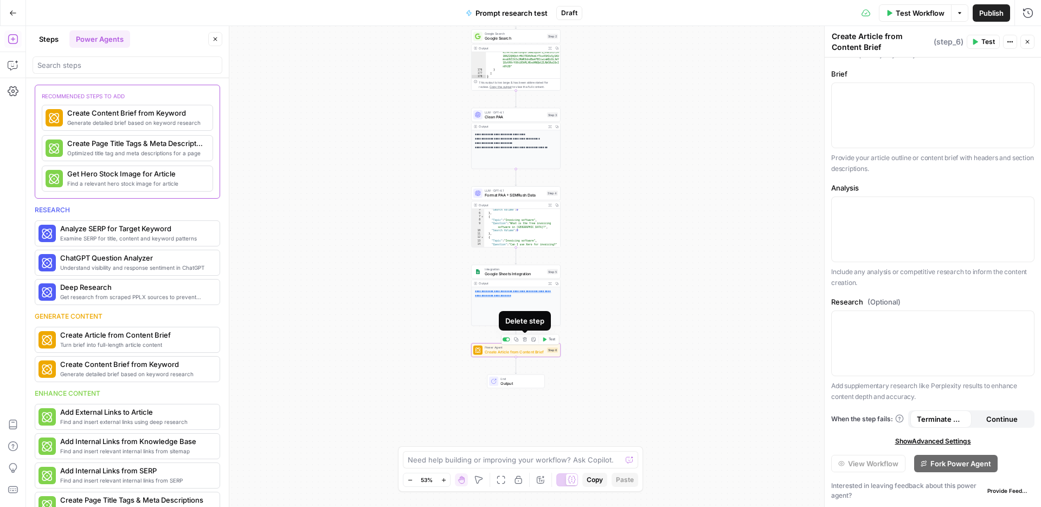
click at [525, 339] on icon "button" at bounding box center [525, 339] width 4 height 4
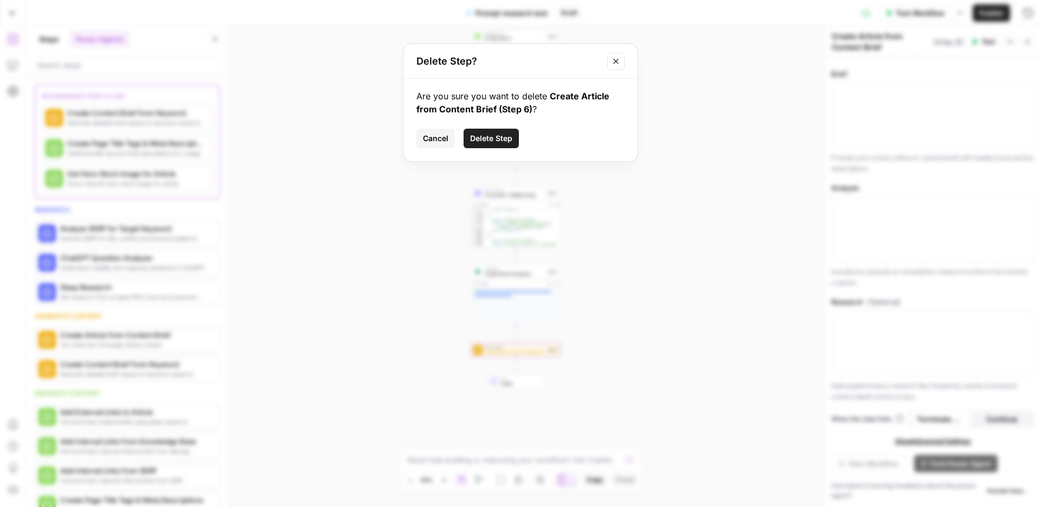
click at [491, 143] on span "Delete Step" at bounding box center [491, 138] width 42 height 11
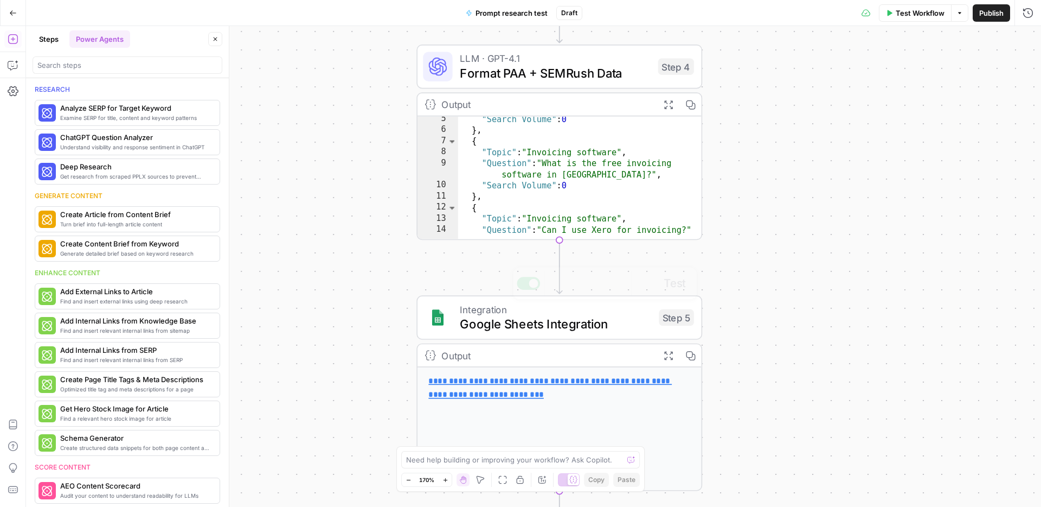
click at [563, 350] on div "Output" at bounding box center [546, 355] width 210 height 15
click at [559, 313] on span "Integration" at bounding box center [556, 309] width 192 height 15
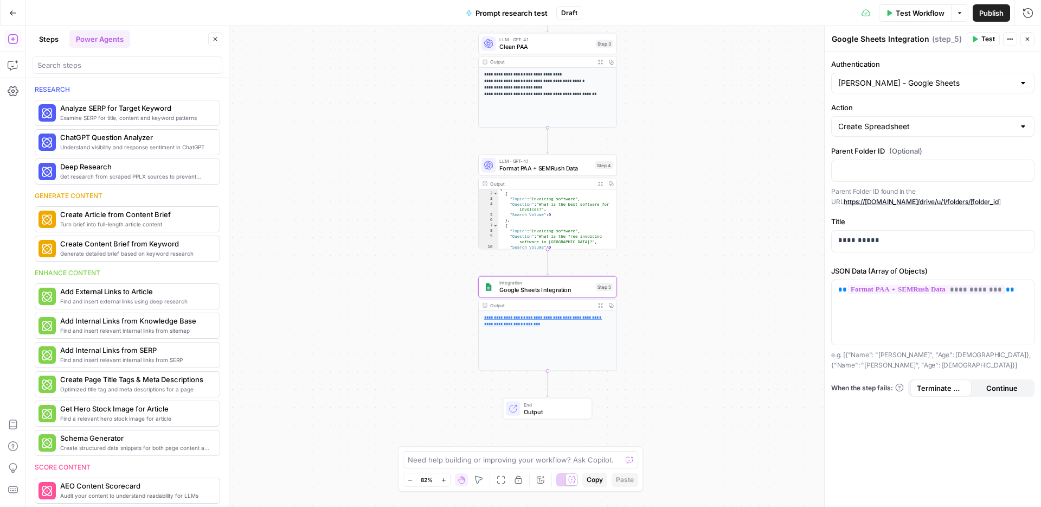
scroll to position [0, 0]
